Goal: Obtain resource: Download file/media

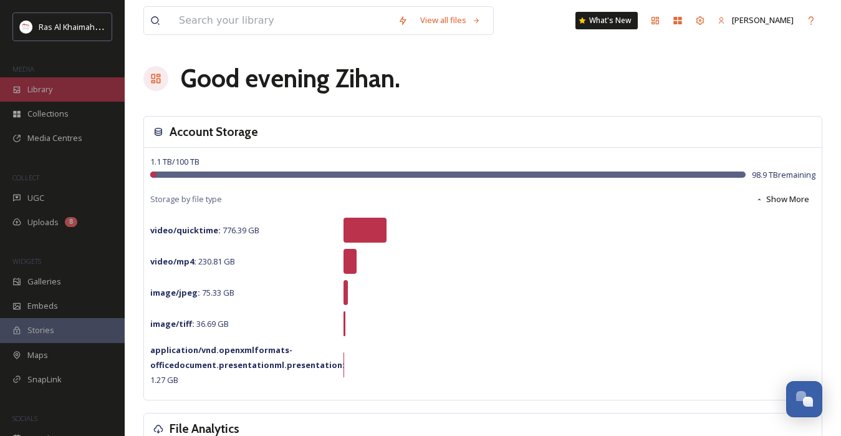
click at [73, 86] on div "Library" at bounding box center [62, 89] width 125 height 24
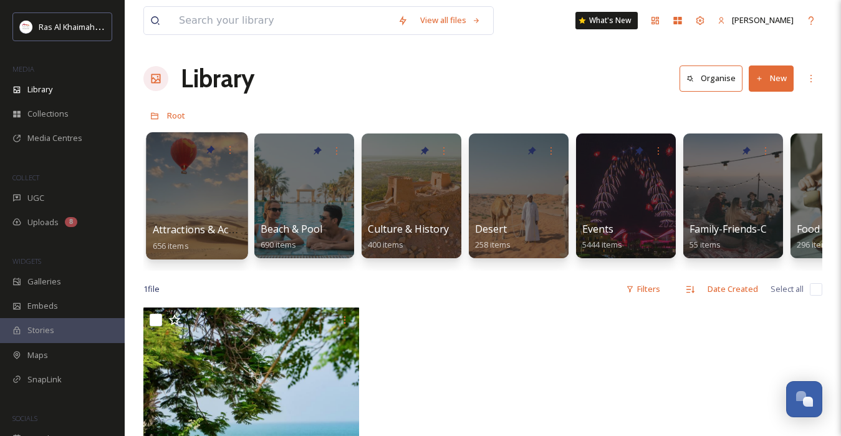
click at [206, 186] on div at bounding box center [197, 195] width 102 height 127
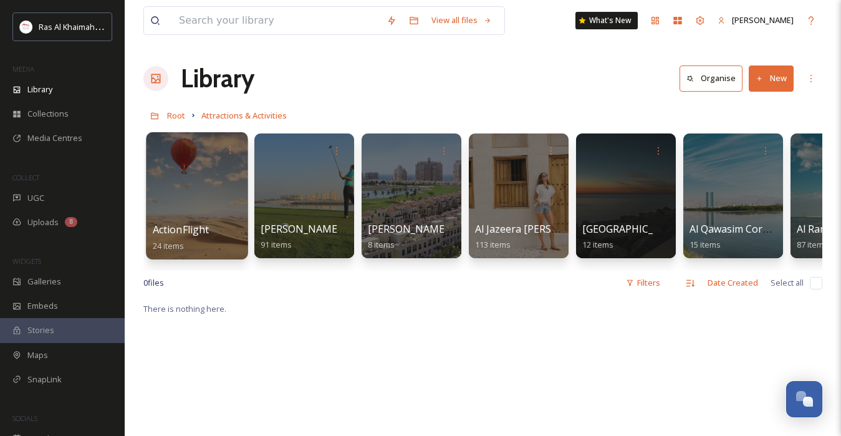
click at [206, 208] on div at bounding box center [197, 195] width 102 height 127
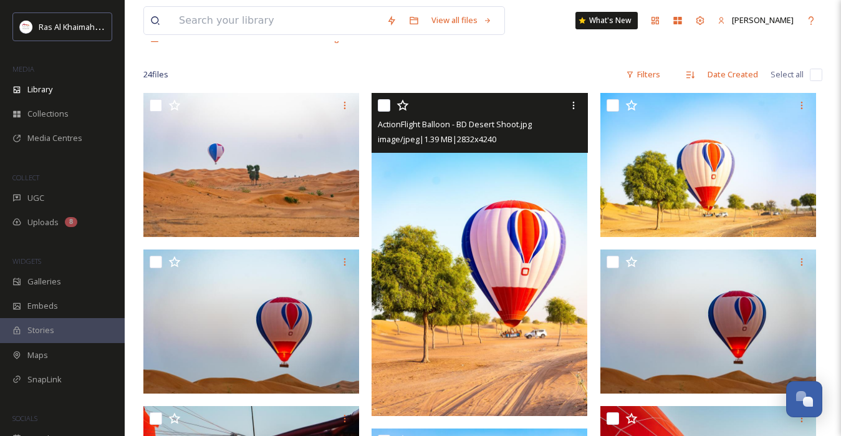
scroll to position [82, 0]
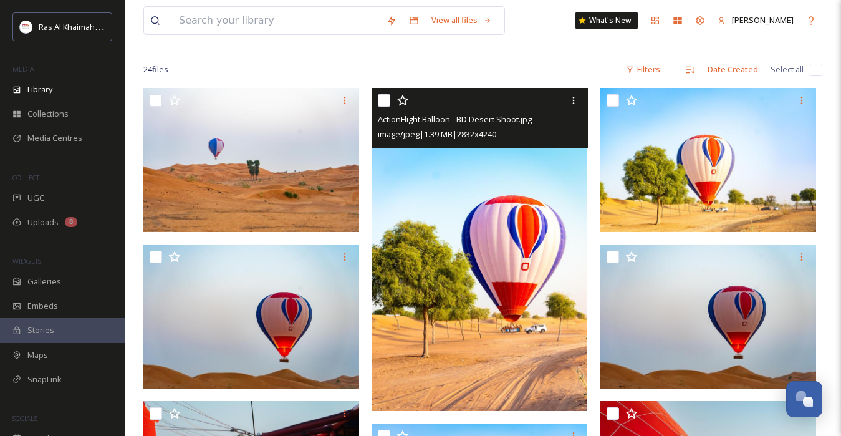
click at [387, 100] on input "checkbox" at bounding box center [384, 100] width 12 height 12
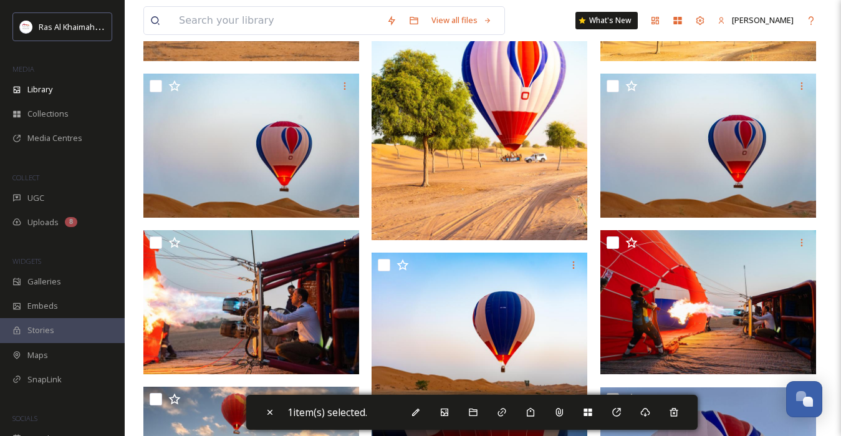
scroll to position [54, 0]
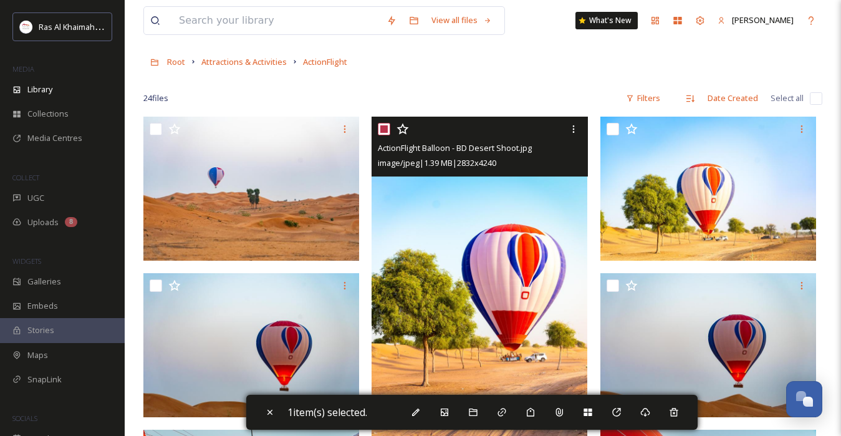
click at [383, 133] on input "checkbox" at bounding box center [384, 129] width 12 height 12
checkbox input "false"
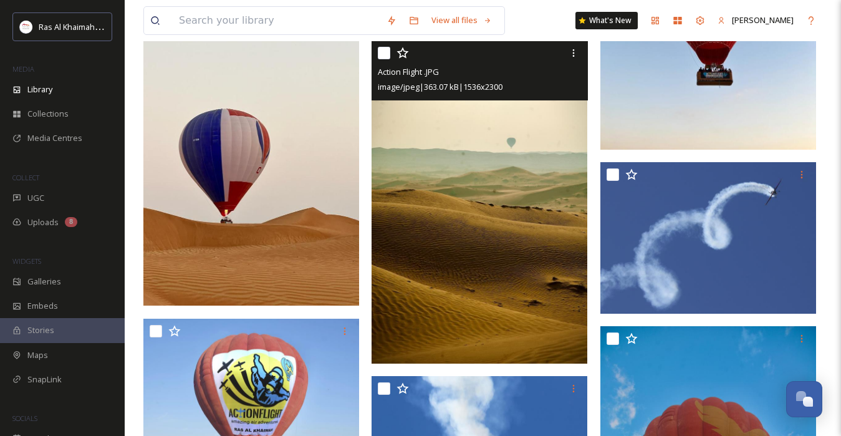
scroll to position [778, 0]
click at [383, 48] on input "checkbox" at bounding box center [384, 53] width 12 height 12
checkbox input "true"
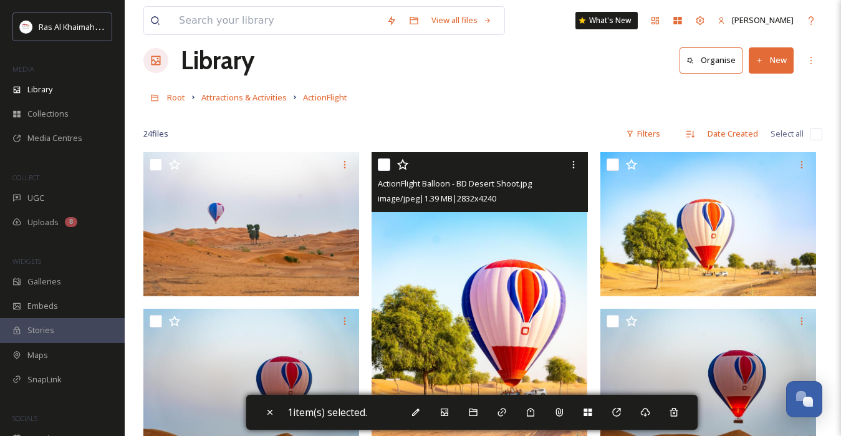
scroll to position [0, 0]
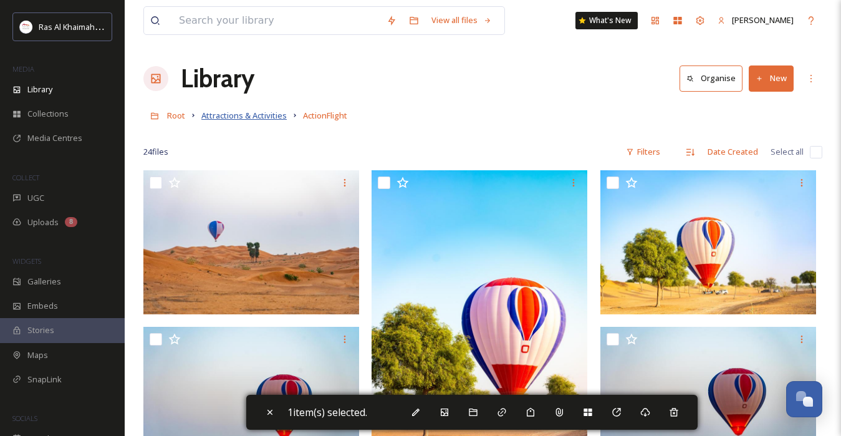
click at [226, 113] on span "Attractions & Activities" at bounding box center [243, 115] width 85 height 11
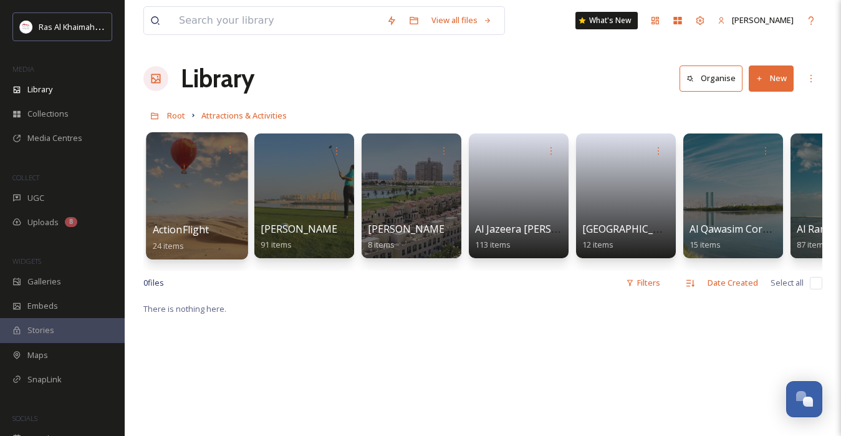
click at [186, 211] on div at bounding box center [197, 195] width 102 height 127
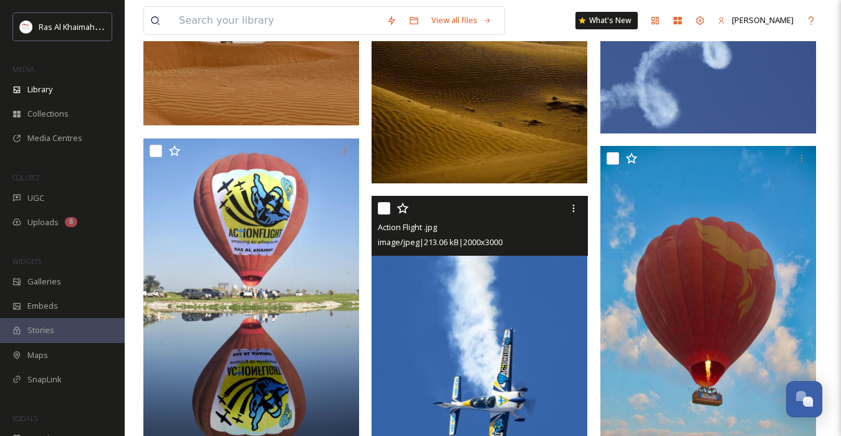
scroll to position [757, 0]
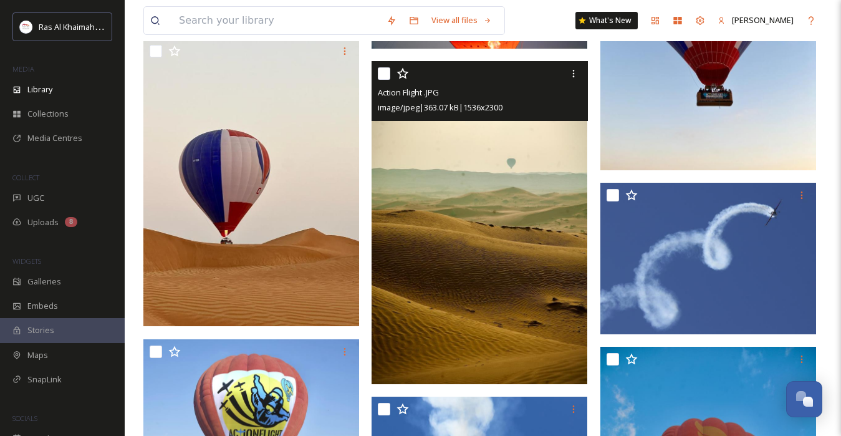
click at [380, 69] on input "checkbox" at bounding box center [384, 73] width 12 height 12
checkbox input "true"
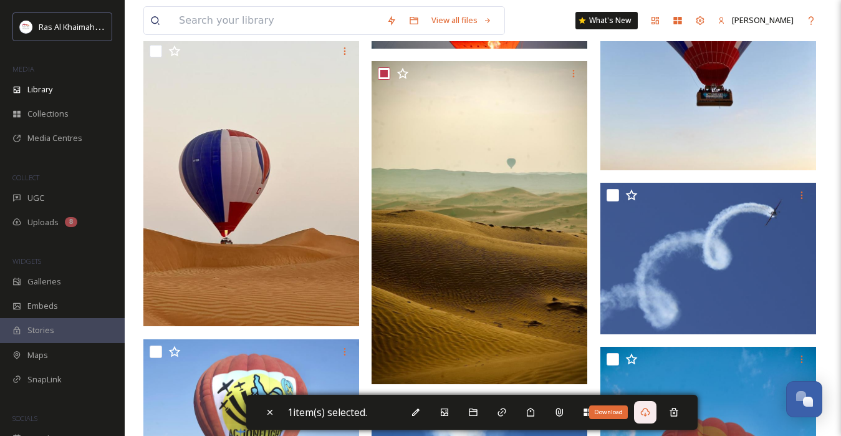
click at [649, 412] on icon at bounding box center [644, 412] width 9 height 9
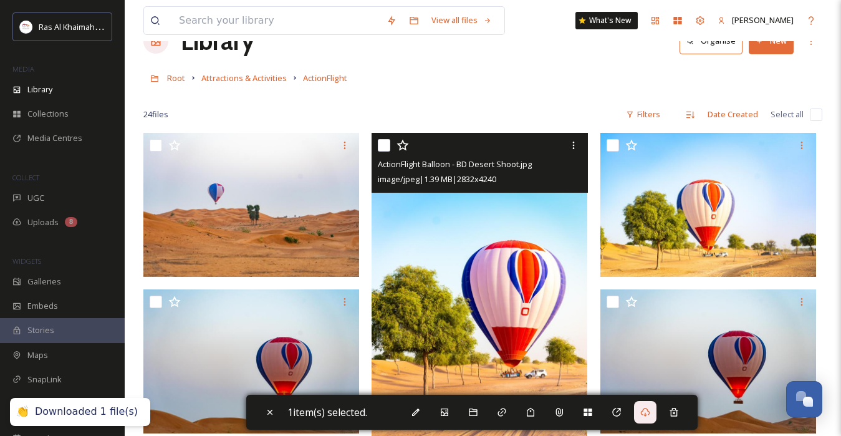
scroll to position [0, 0]
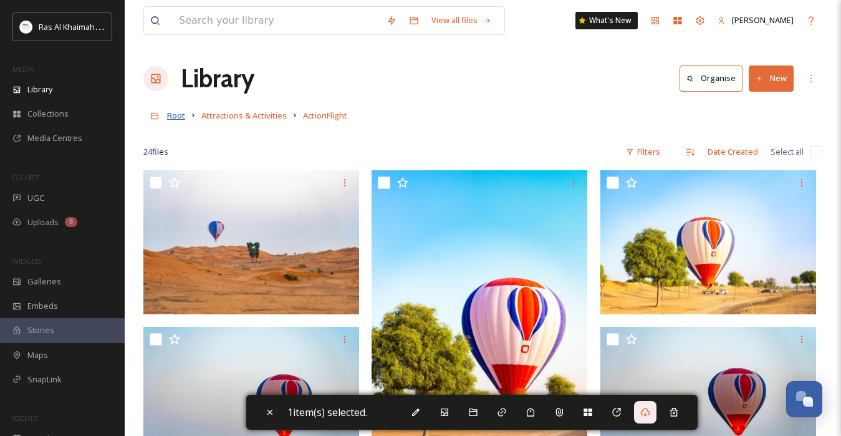
click at [178, 120] on span "Root" at bounding box center [176, 115] width 18 height 11
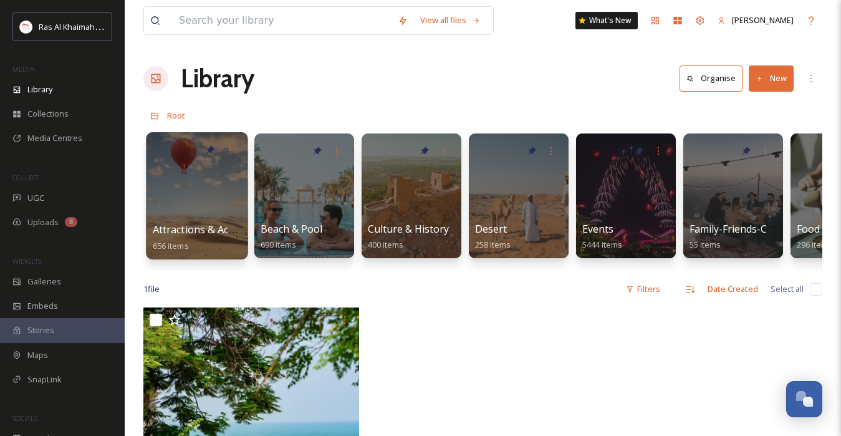
click at [216, 227] on span "Attractions & Activities" at bounding box center [206, 229] width 107 height 14
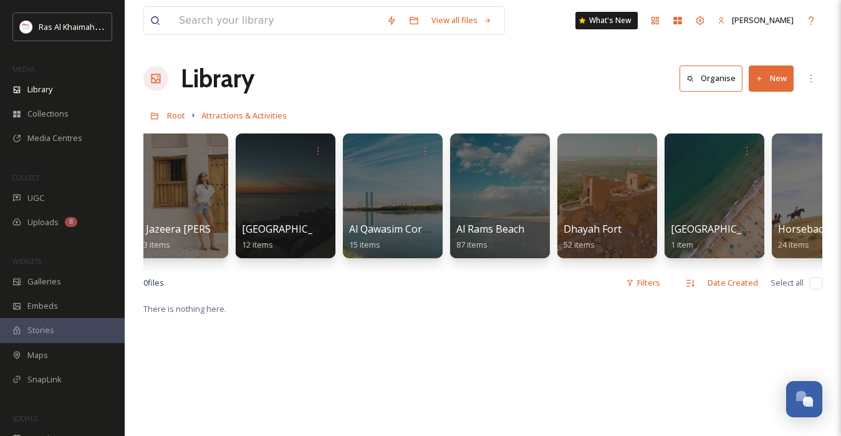
scroll to position [0, 339]
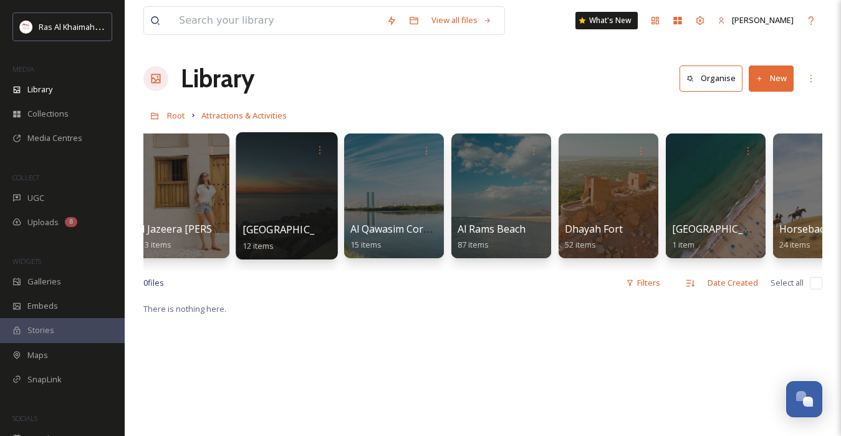
click at [302, 217] on div at bounding box center [287, 195] width 102 height 127
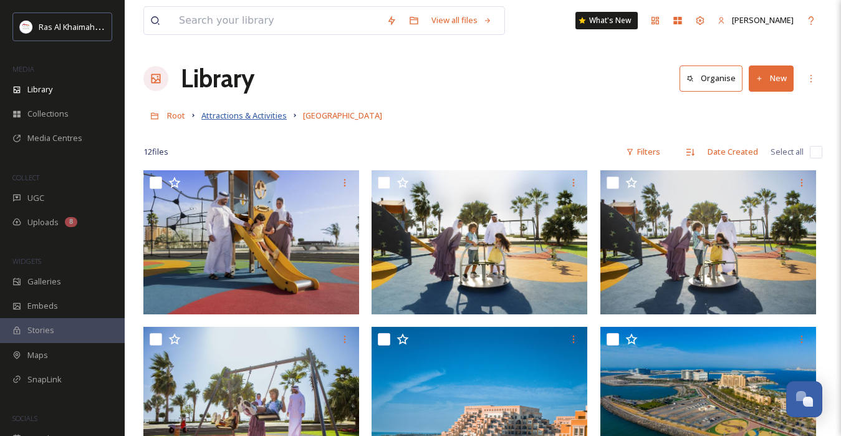
click at [272, 118] on span "Attractions & Activities" at bounding box center [243, 115] width 85 height 11
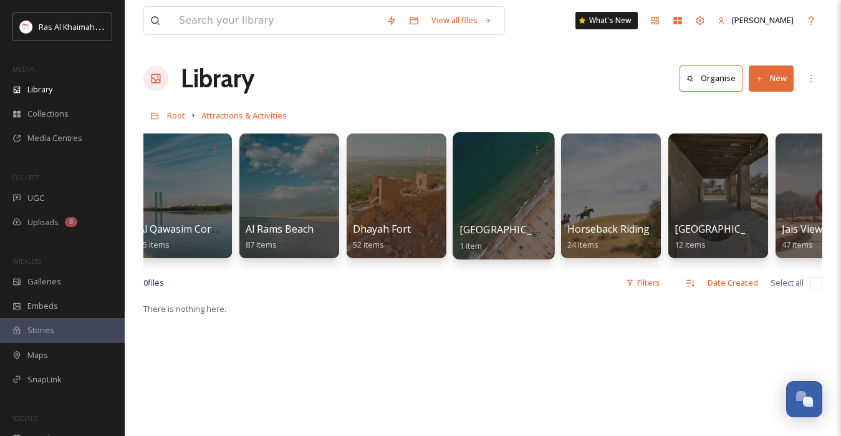
scroll to position [0, 571]
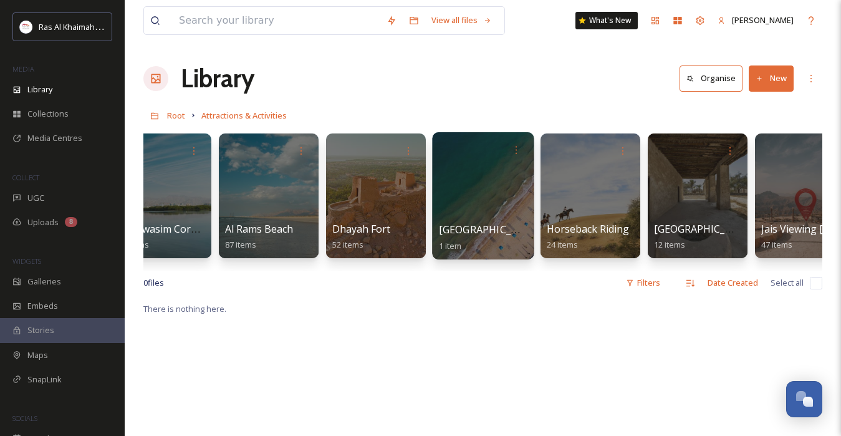
click at [454, 208] on div at bounding box center [483, 195] width 102 height 127
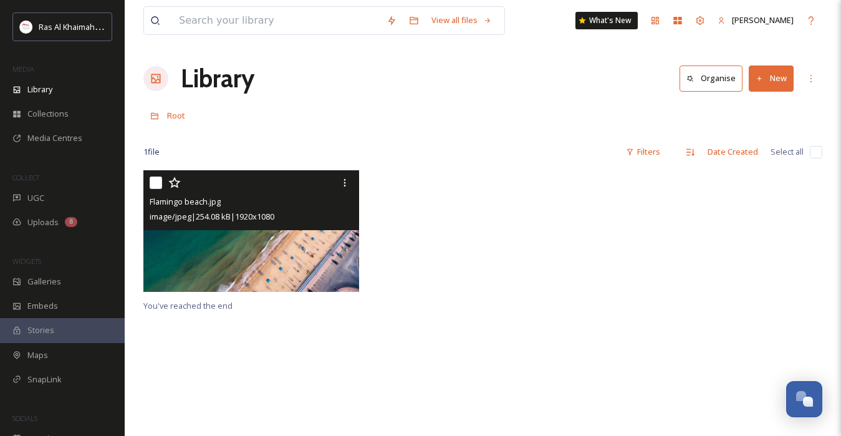
click at [158, 186] on input "checkbox" at bounding box center [156, 182] width 12 height 12
checkbox input "true"
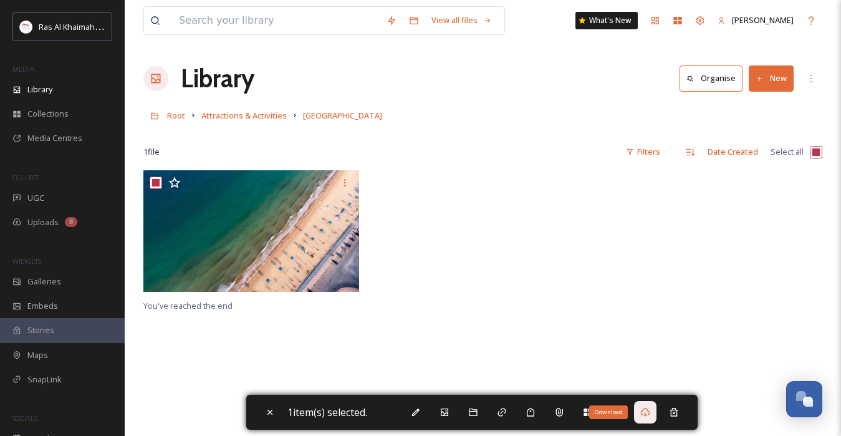
click at [642, 414] on div "Download" at bounding box center [645, 412] width 22 height 22
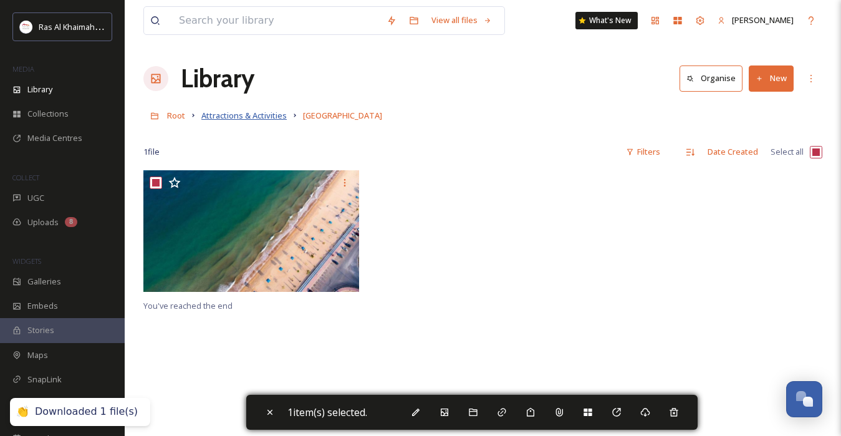
click at [241, 119] on span "Attractions & Activities" at bounding box center [243, 115] width 85 height 11
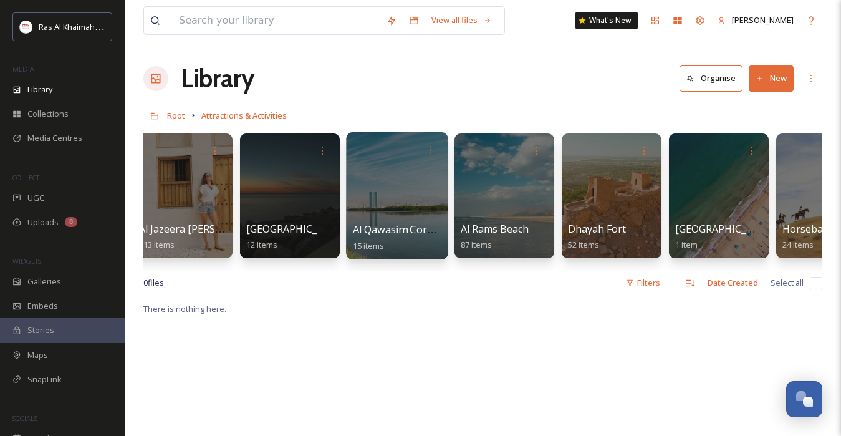
scroll to position [0, 340]
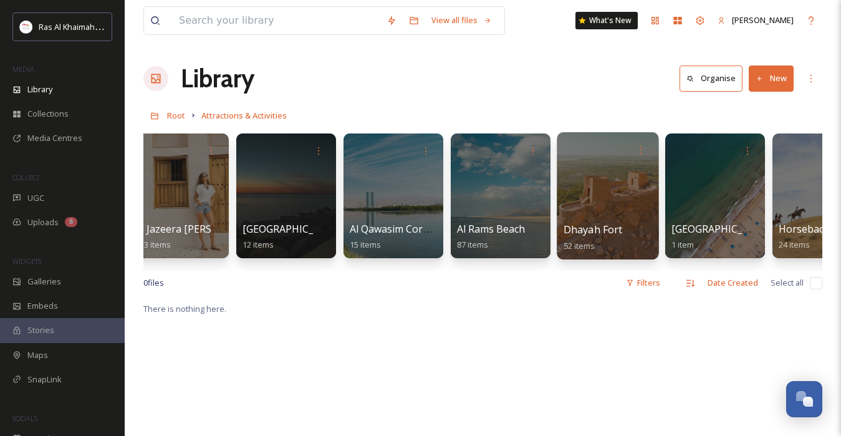
click at [607, 204] on div at bounding box center [607, 195] width 102 height 127
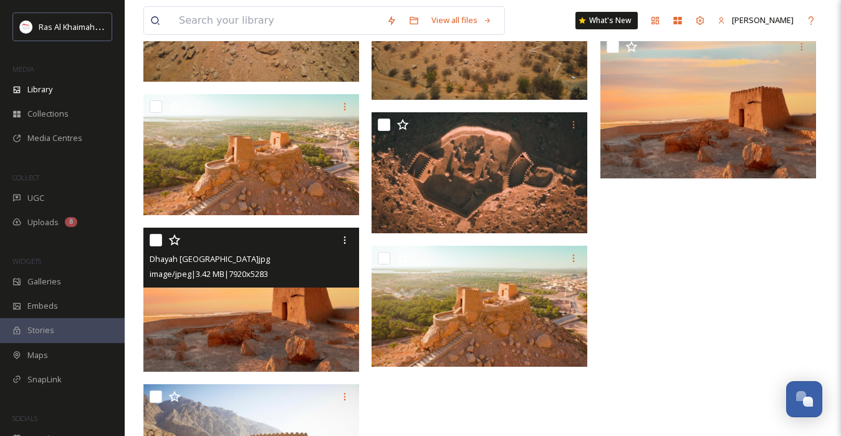
scroll to position [1186, 0]
click at [154, 241] on input "checkbox" at bounding box center [156, 240] width 12 height 12
checkbox input "true"
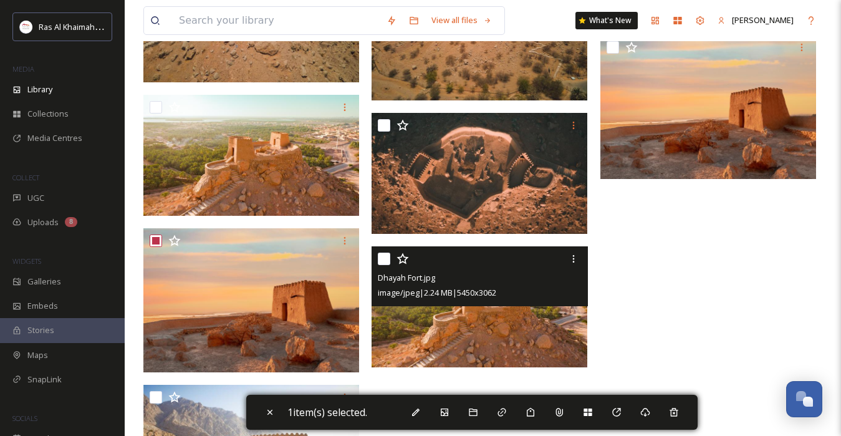
scroll to position [1177, 0]
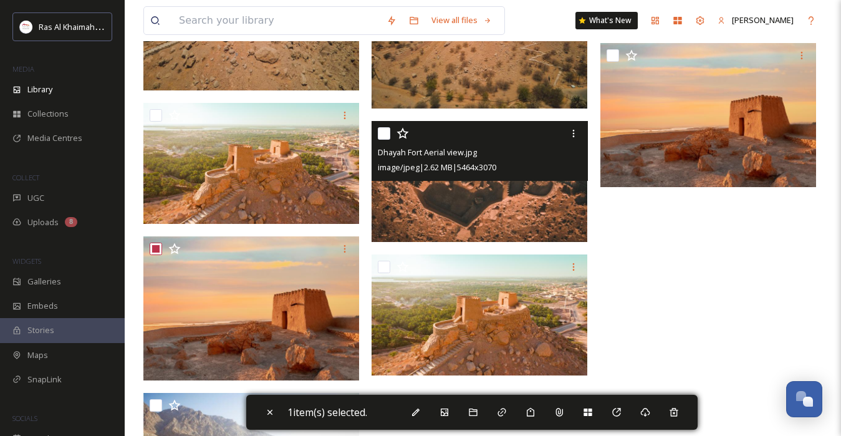
click at [386, 133] on input "checkbox" at bounding box center [384, 133] width 12 height 12
checkbox input "true"
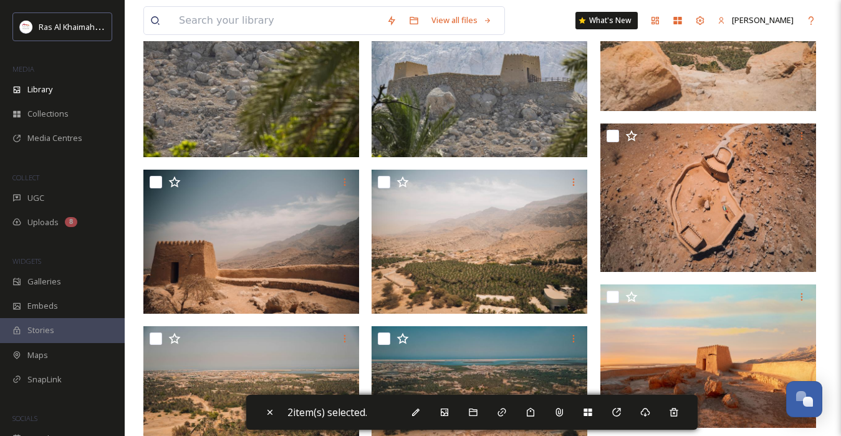
scroll to position [238, 0]
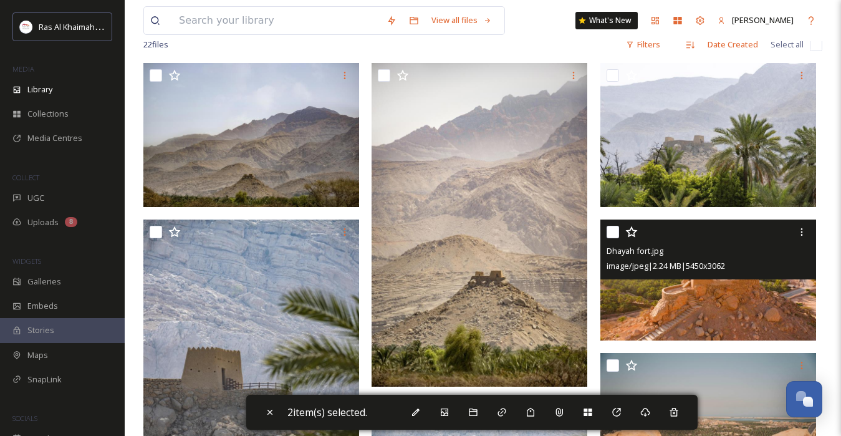
click at [614, 229] on input "checkbox" at bounding box center [612, 232] width 12 height 12
checkbox input "true"
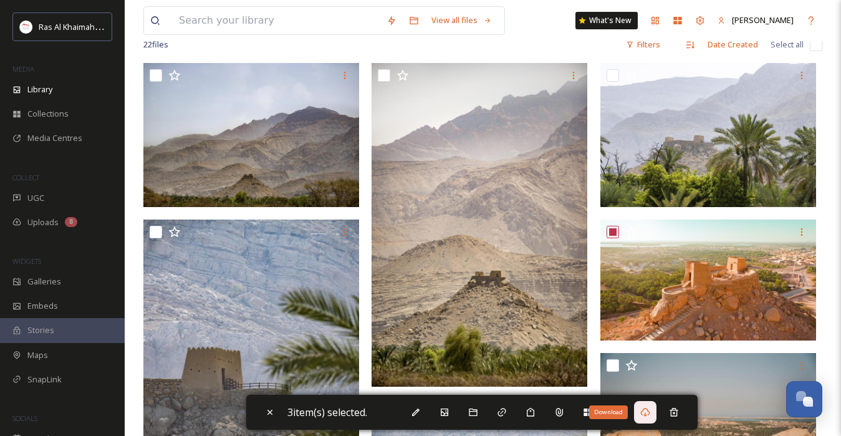
click at [647, 411] on icon at bounding box center [645, 412] width 10 height 10
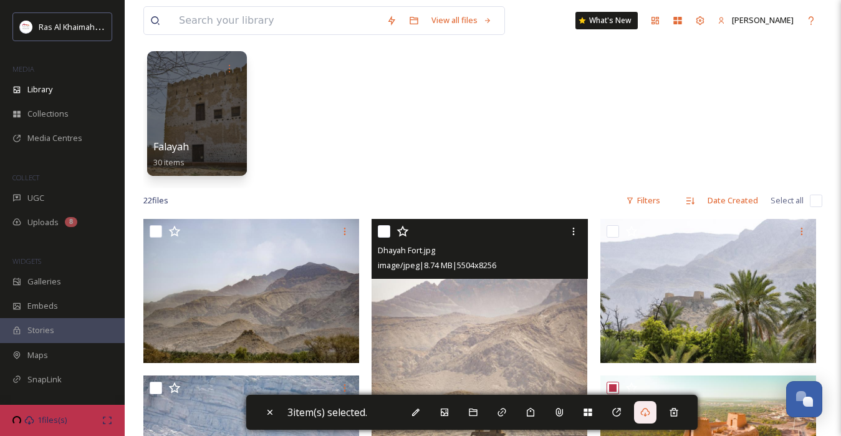
scroll to position [0, 0]
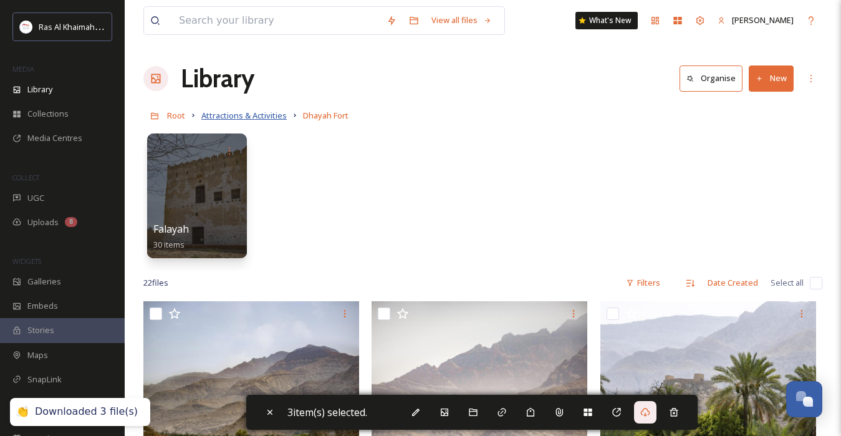
click at [231, 117] on span "Attractions & Activities" at bounding box center [243, 115] width 85 height 11
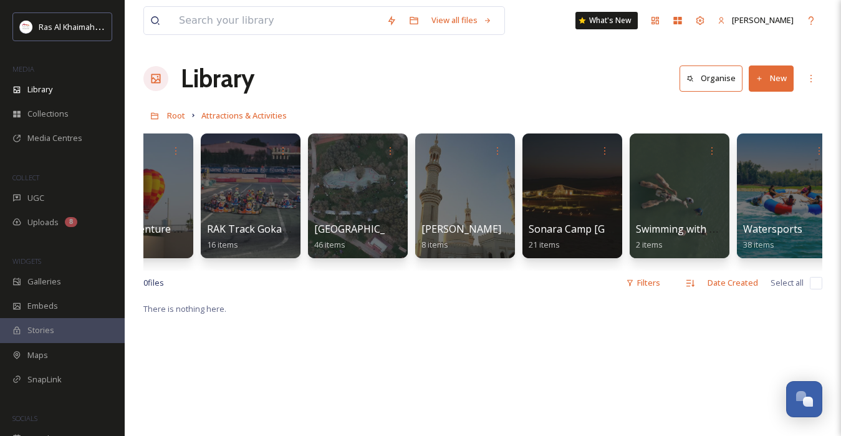
scroll to position [0, 1679]
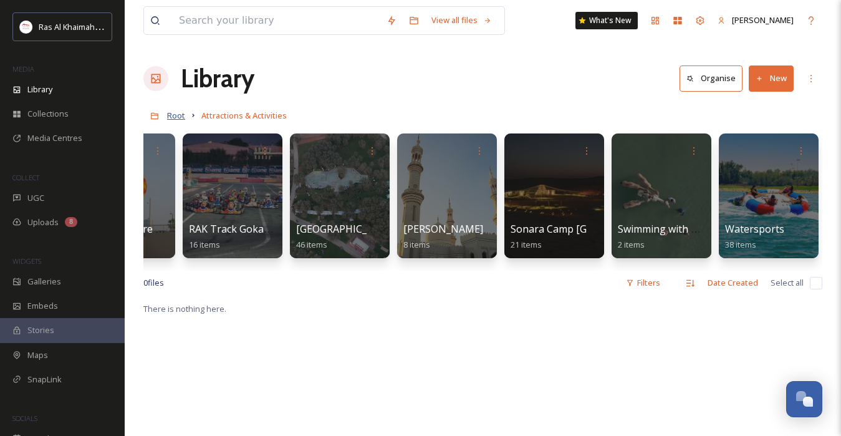
click at [181, 113] on span "Root" at bounding box center [176, 115] width 18 height 11
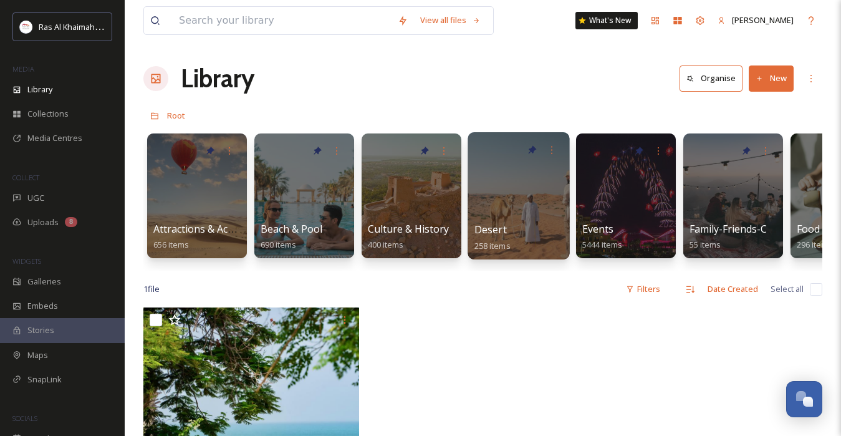
click at [507, 223] on div "Desert 258 items" at bounding box center [518, 237] width 89 height 31
click at [513, 217] on div at bounding box center [518, 195] width 102 height 127
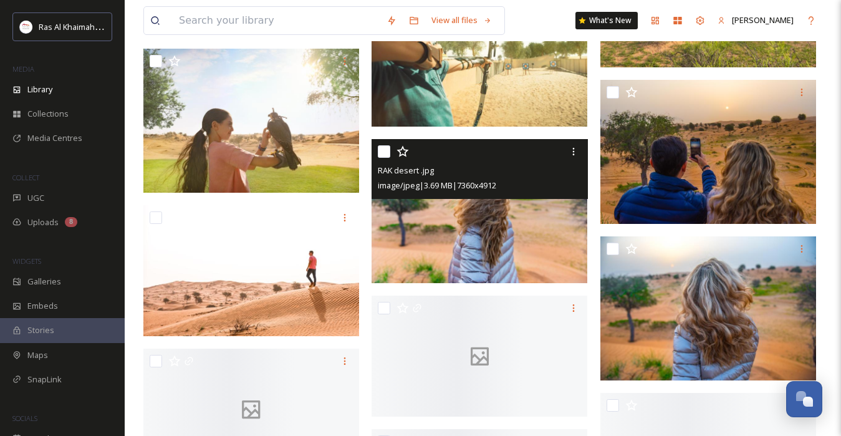
scroll to position [1856, 0]
